Goal: Book appointment/travel/reservation

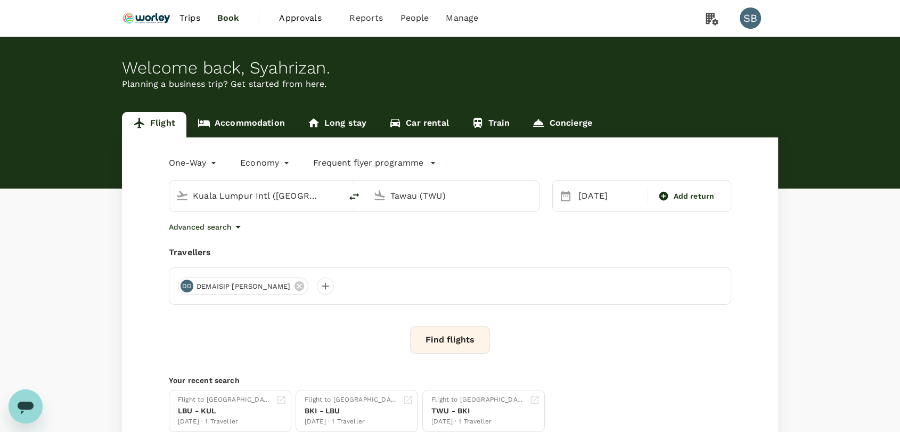
click at [254, 118] on link "Accommodation" at bounding box center [241, 125] width 110 height 26
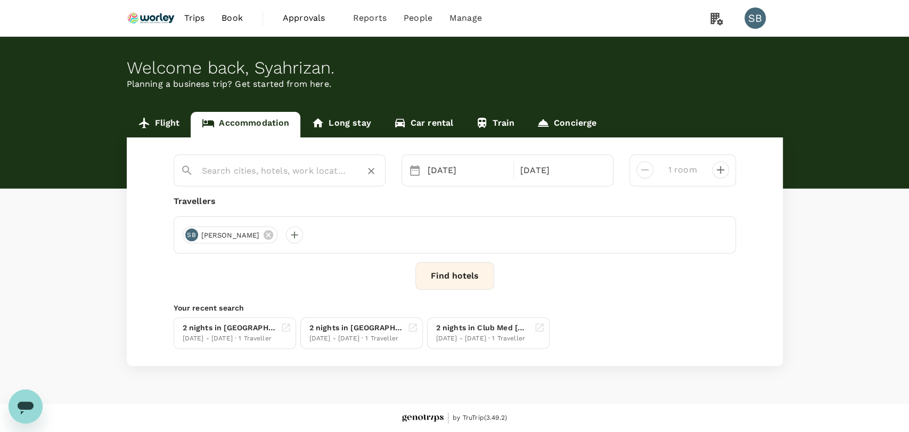
type input "[GEOGRAPHIC_DATA][PERSON_NAME]"
click at [371, 167] on icon "Clear" at bounding box center [371, 171] width 11 height 11
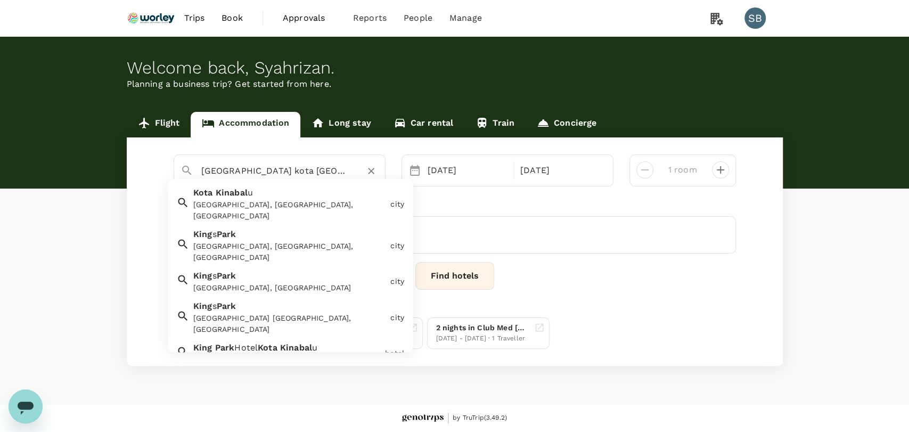
click at [295, 343] on span "Kinabal" at bounding box center [296, 348] width 32 height 10
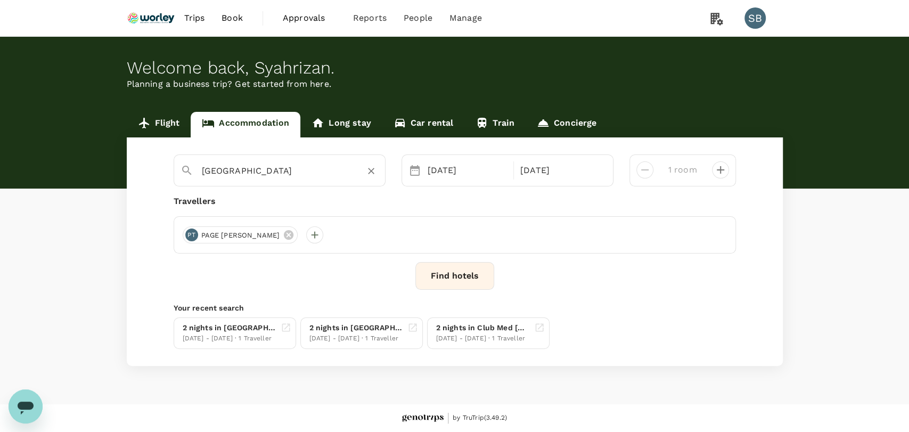
type input "[GEOGRAPHIC_DATA]"
click at [427, 171] on div "[DATE]" at bounding box center [467, 170] width 88 height 21
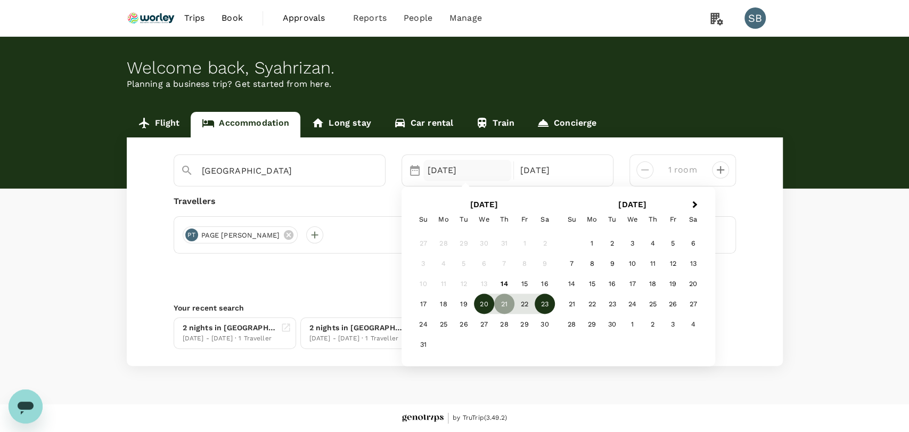
click at [488, 294] on div "20" at bounding box center [484, 303] width 20 height 20
click at [528, 306] on div "22" at bounding box center [524, 303] width 20 height 20
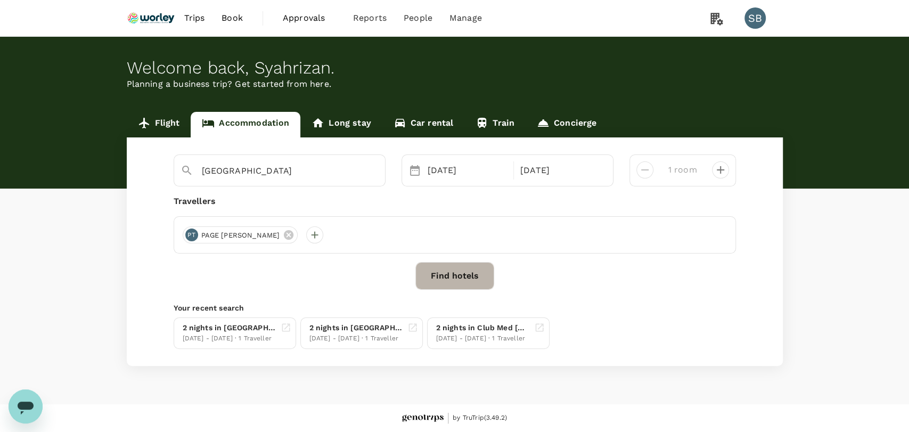
click at [485, 281] on button "Find hotels" at bounding box center [454, 276] width 79 height 28
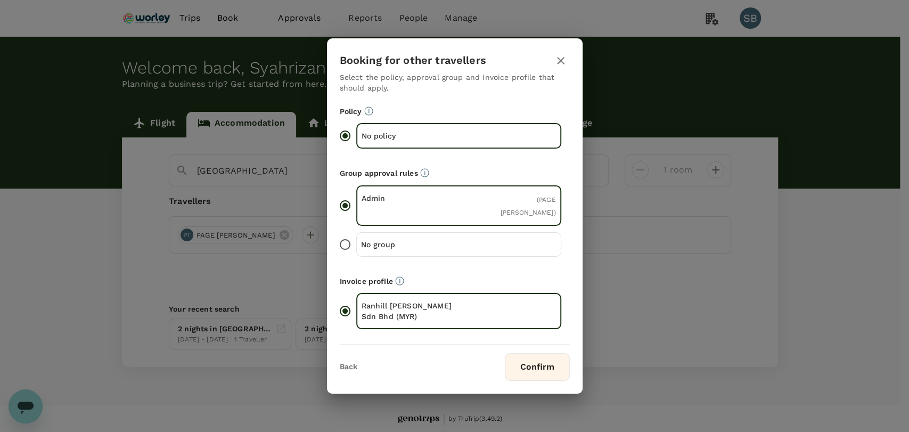
click at [541, 379] on button "Confirm" at bounding box center [537, 367] width 65 height 28
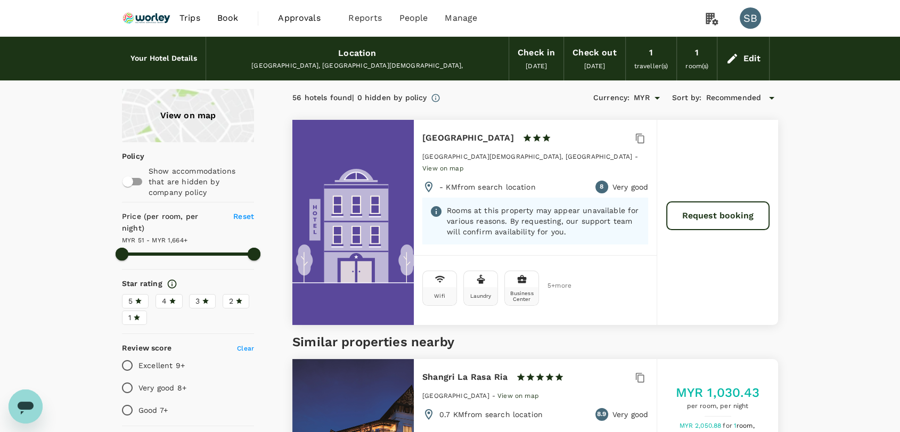
type input "1663.37"
click at [746, 56] on div "Edit" at bounding box center [752, 58] width 18 height 15
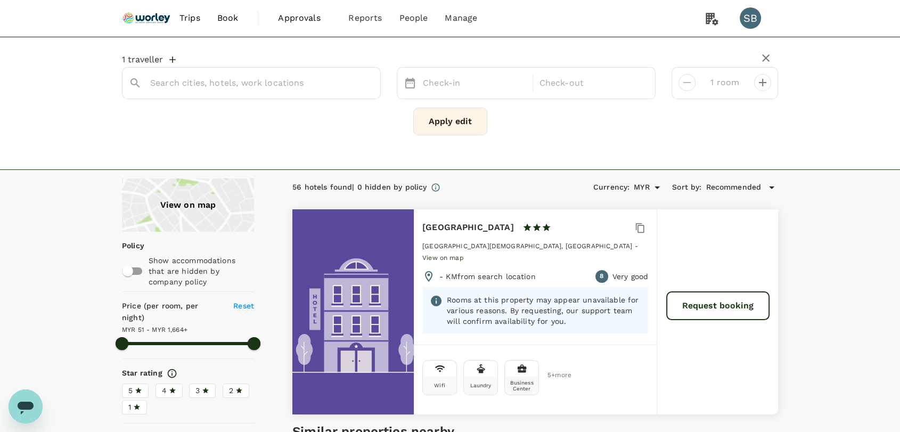
type input "[GEOGRAPHIC_DATA]"
click at [363, 84] on icon "Clear" at bounding box center [366, 83] width 11 height 11
type input "[GEOGRAPHIC_DATA]"
click at [369, 83] on icon "Clear" at bounding box center [366, 83] width 11 height 11
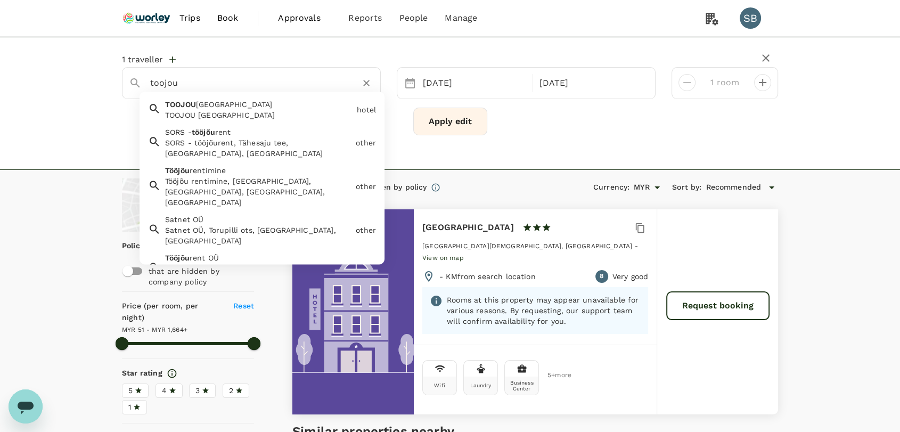
click at [270, 105] on div "TOOJOU [GEOGRAPHIC_DATA] TOOJOU [GEOGRAPHIC_DATA]" at bounding box center [257, 108] width 192 height 26
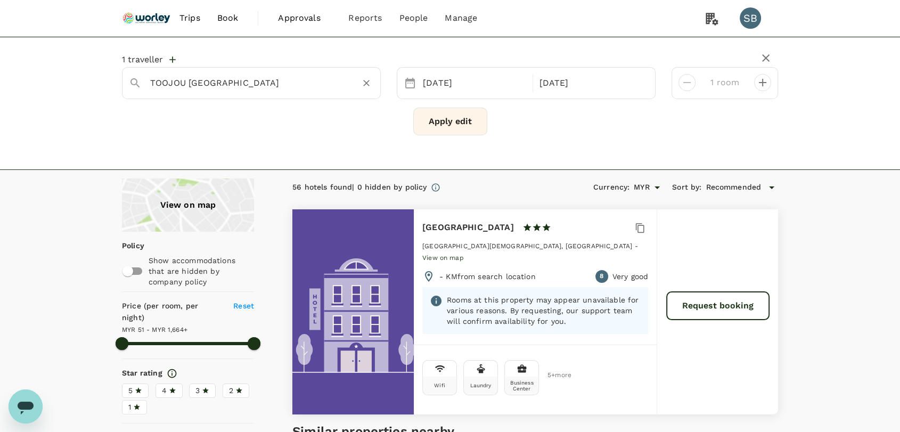
type input "TOOJOU [GEOGRAPHIC_DATA]"
click at [451, 121] on button "Apply edit" at bounding box center [450, 122] width 74 height 28
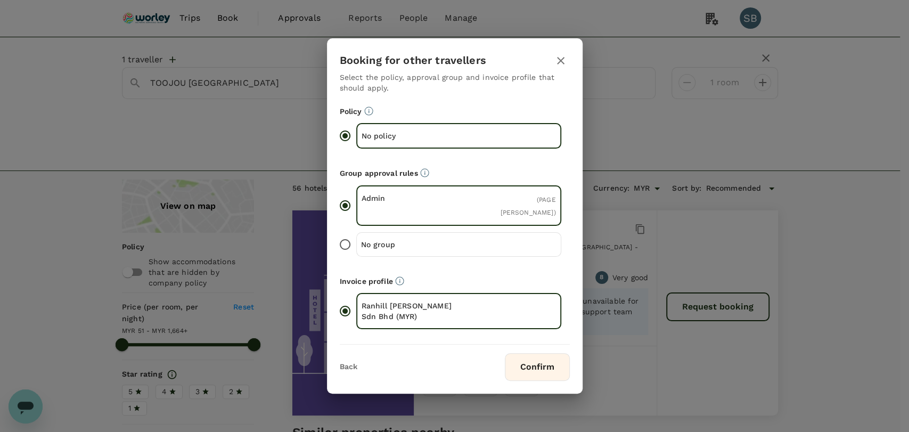
click at [535, 367] on button "Confirm" at bounding box center [537, 367] width 65 height 28
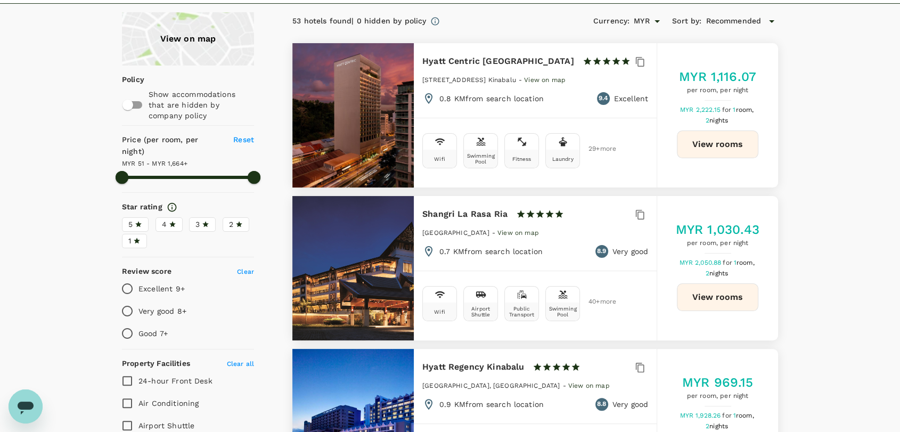
scroll to position [236, 0]
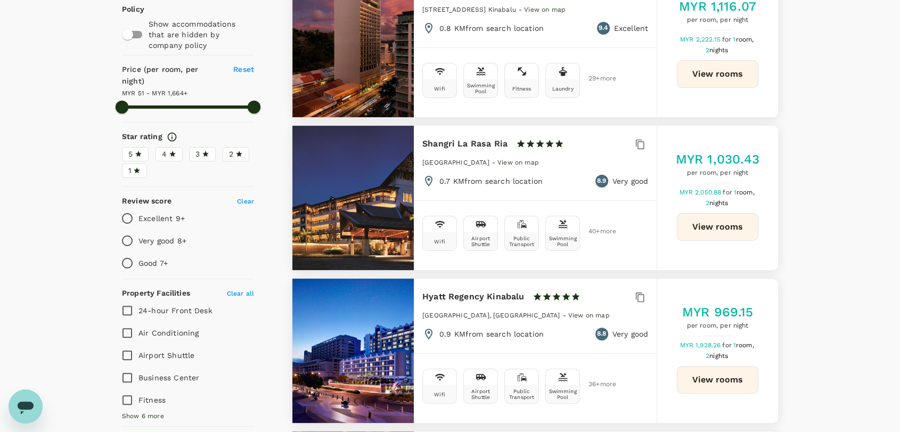
click at [196, 149] on span "3" at bounding box center [197, 154] width 4 height 11
click at [0, 0] on input "3" at bounding box center [0, 0] width 0 height 0
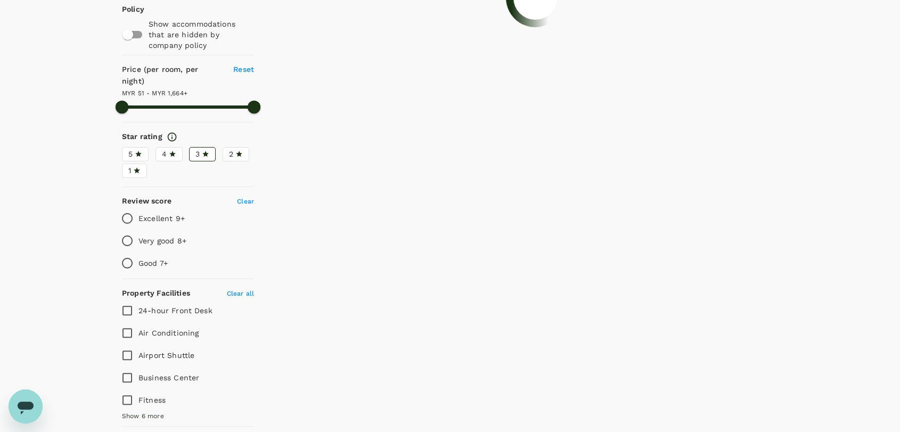
click at [230, 149] on span "2" at bounding box center [231, 154] width 4 height 11
click at [0, 0] on input "2" at bounding box center [0, 0] width 0 height 0
click at [142, 163] on label "1" at bounding box center [134, 170] width 25 height 14
click at [0, 0] on input "1" at bounding box center [0, 0] width 0 height 0
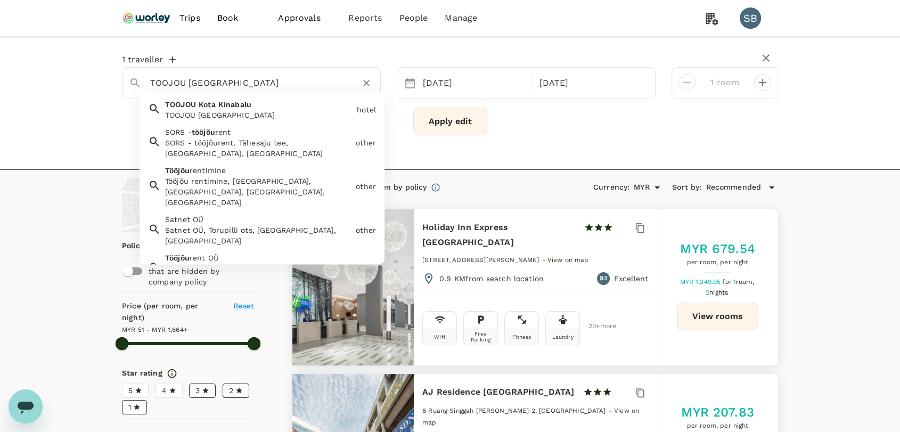
drag, startPoint x: 257, startPoint y: 83, endPoint x: 136, endPoint y: 86, distance: 120.9
click at [136, 86] on div "TOOJOU [GEOGRAPHIC_DATA]" at bounding box center [246, 78] width 253 height 27
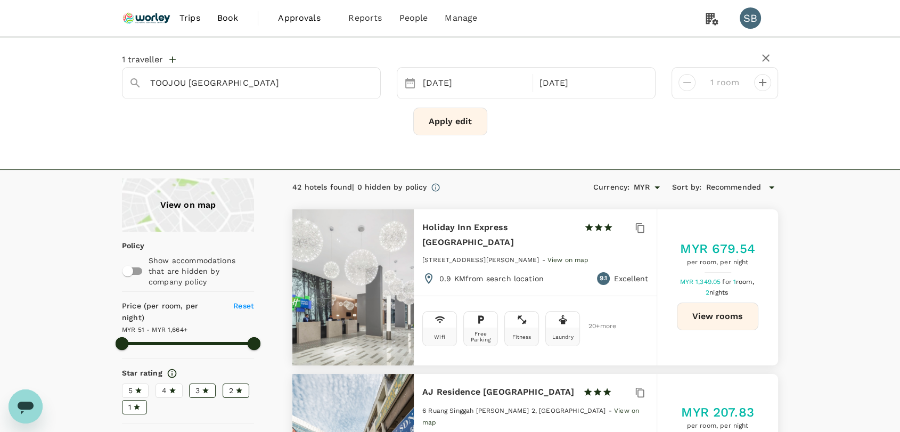
type input "1663.37"
